Goal: Check status: Check status

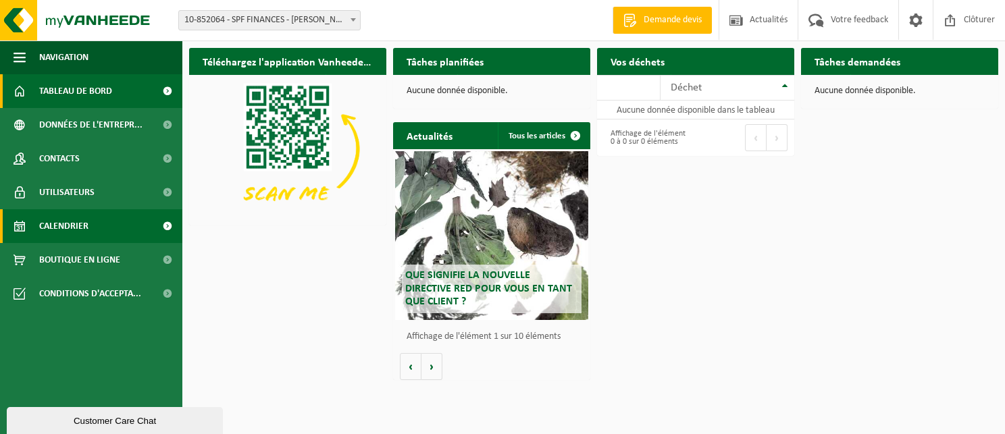
click at [78, 223] on span "Calendrier" at bounding box center [63, 226] width 49 height 34
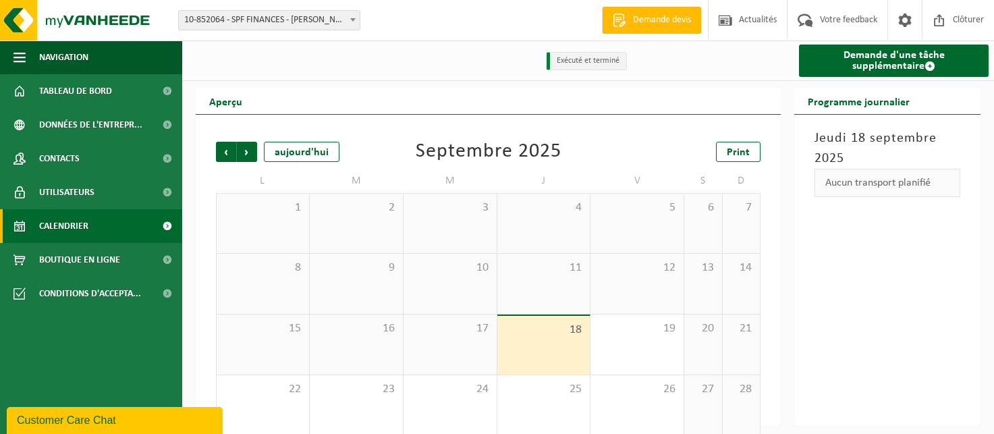
click at [230, 21] on span "10-852064 - SPF FINANCES - [PERSON_NAME] 1 - [PERSON_NAME]" at bounding box center [269, 20] width 181 height 19
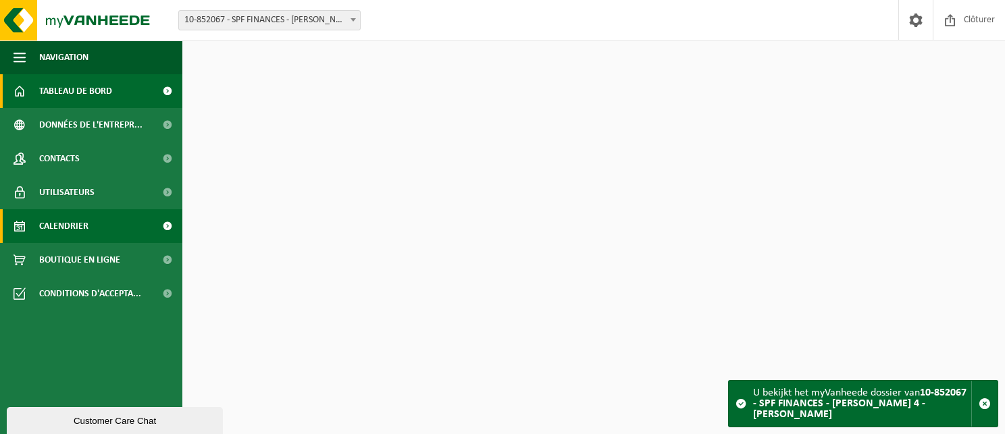
click at [86, 232] on span "Calendrier" at bounding box center [63, 226] width 49 height 34
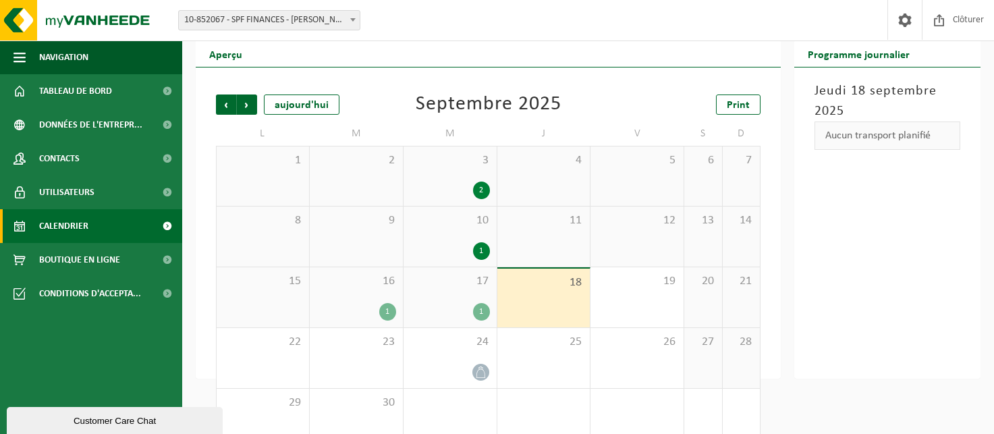
scroll to position [68, 0]
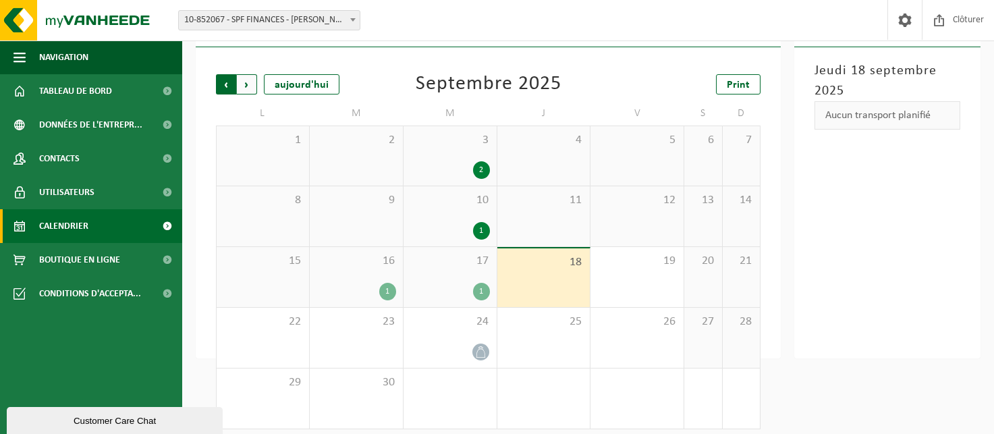
click at [249, 89] on span "Suivant" at bounding box center [247, 84] width 20 height 20
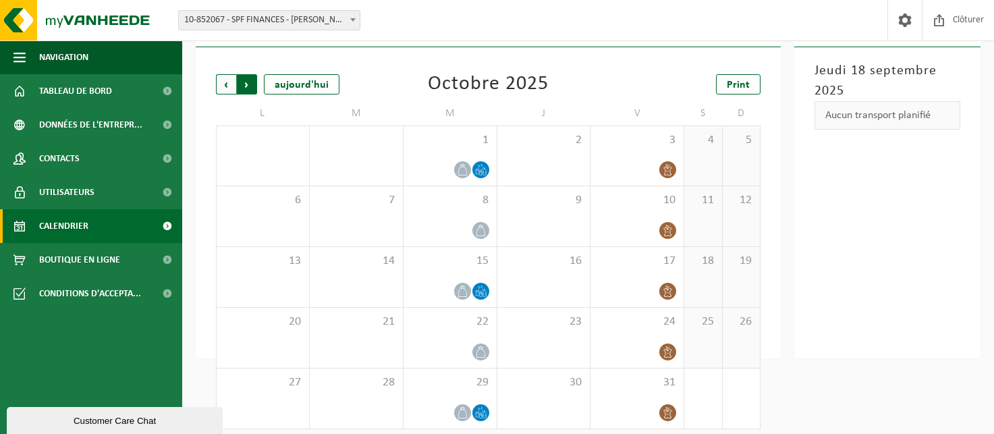
click at [228, 87] on span "Précédent" at bounding box center [226, 84] width 20 height 20
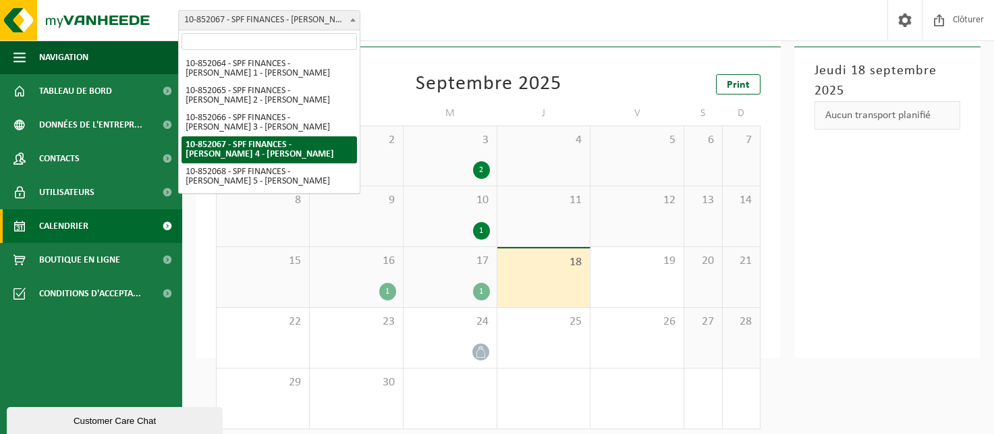
click at [267, 30] on span "10-852067 - SPF FINANCES - [PERSON_NAME] 4 - [PERSON_NAME]" at bounding box center [269, 20] width 182 height 20
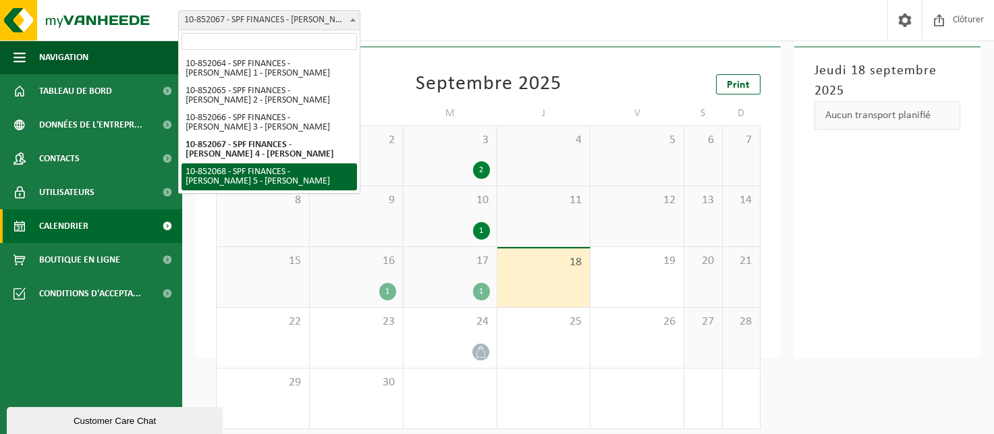
select select "96942"
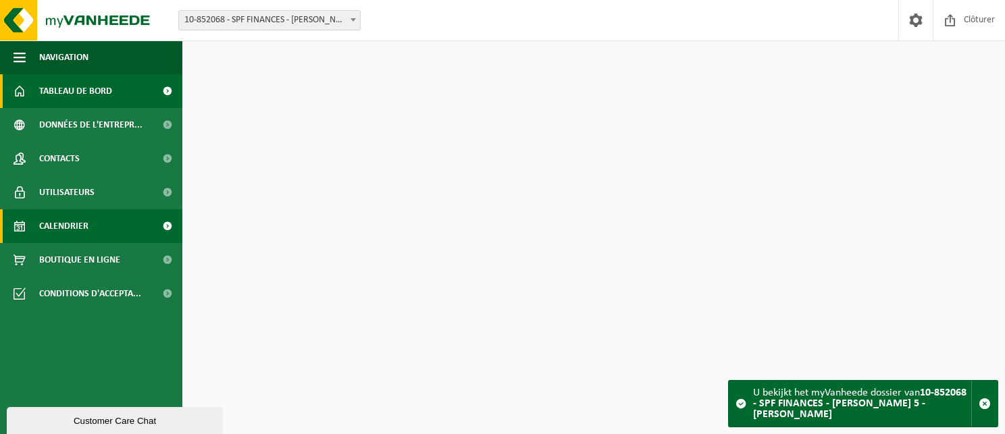
click at [129, 232] on link "Calendrier" at bounding box center [91, 226] width 182 height 34
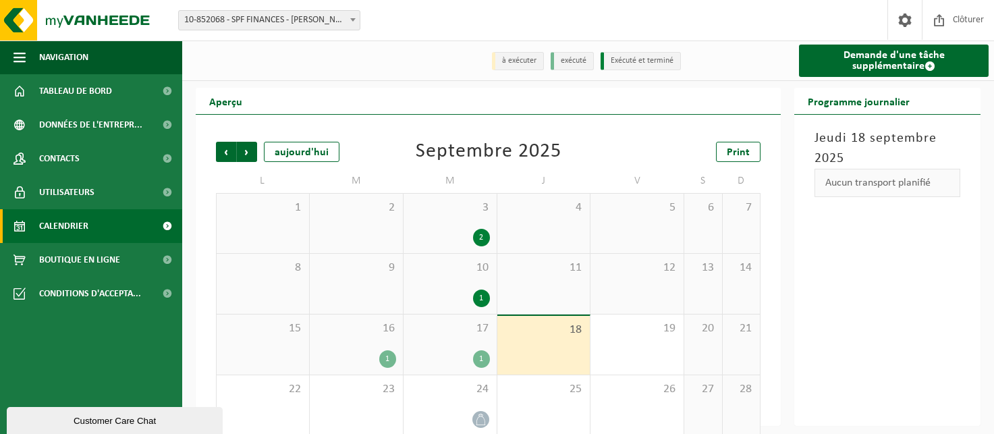
scroll to position [77, 0]
